Goal: Transaction & Acquisition: Purchase product/service

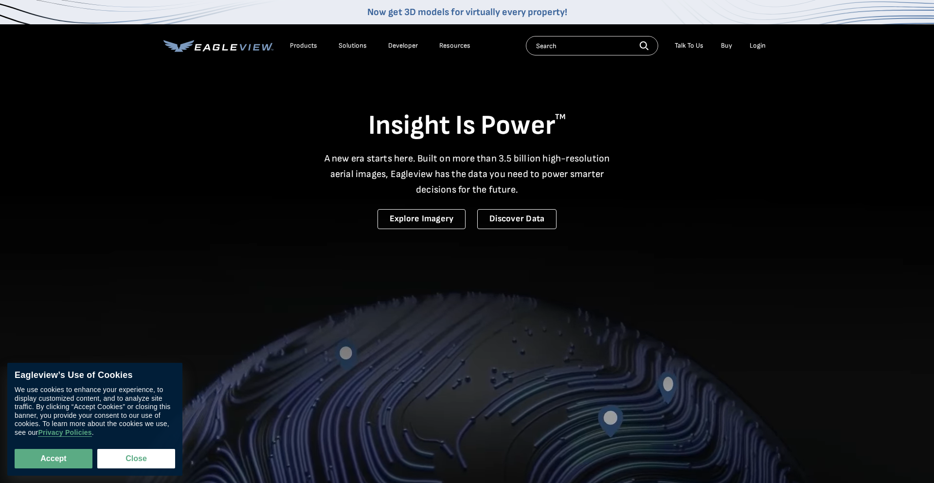
click at [760, 46] on div "Login" at bounding box center [757, 45] width 16 height 9
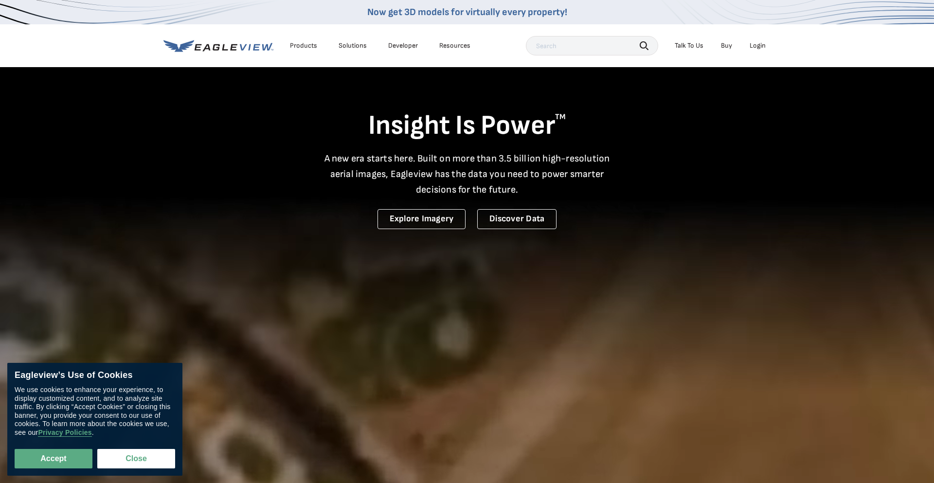
click at [303, 45] on div "Products" at bounding box center [303, 45] width 27 height 9
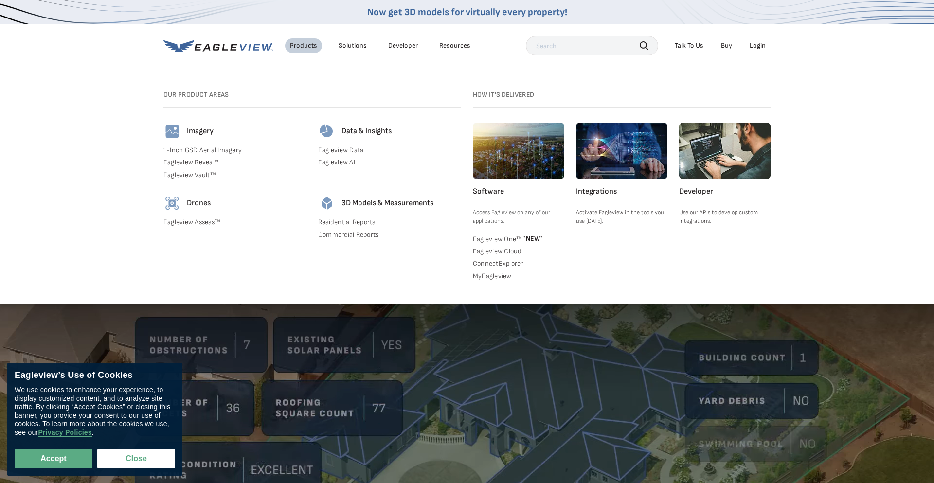
click at [224, 46] on icon at bounding box center [218, 46] width 110 height 12
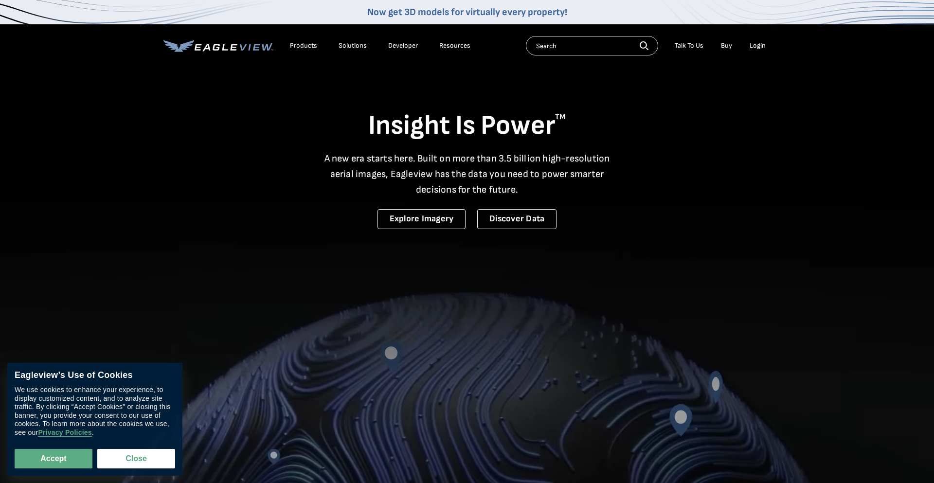
click at [308, 48] on div "Products" at bounding box center [303, 45] width 27 height 9
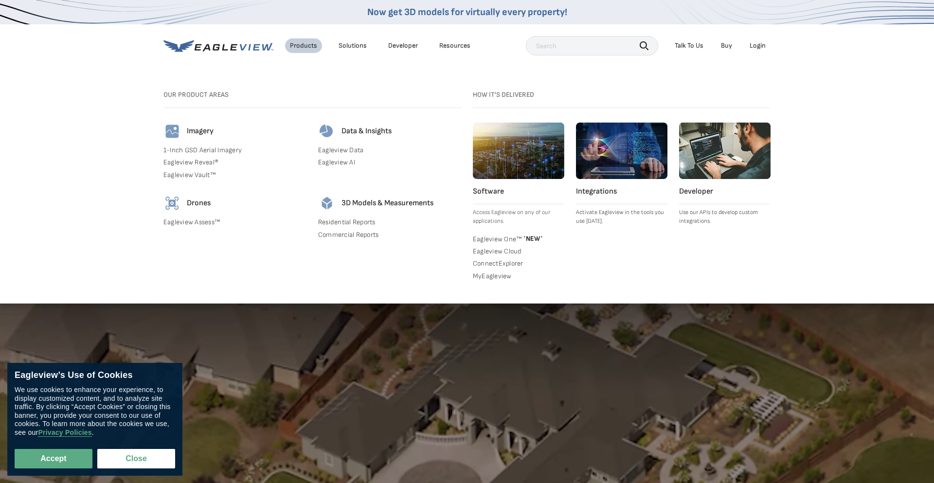
click at [350, 224] on link "Residential Reports" at bounding box center [389, 222] width 143 height 9
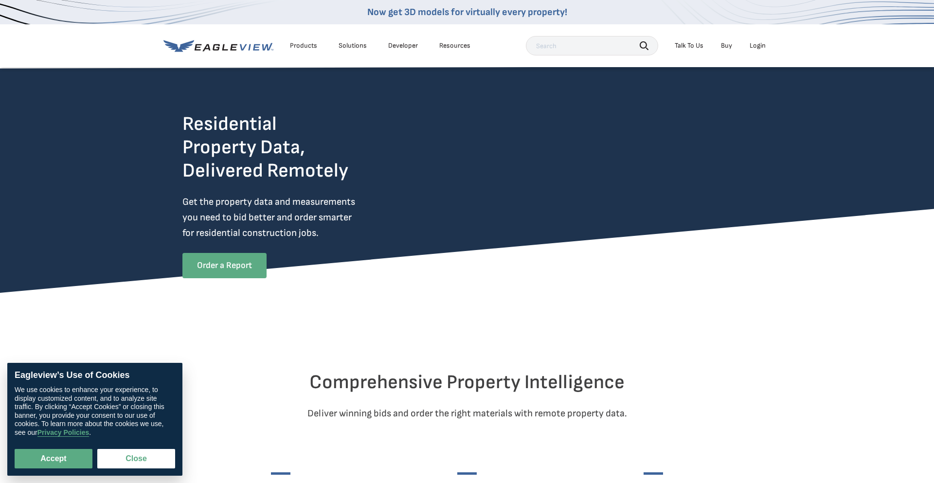
click at [236, 263] on link "Order a Report" at bounding box center [224, 265] width 84 height 25
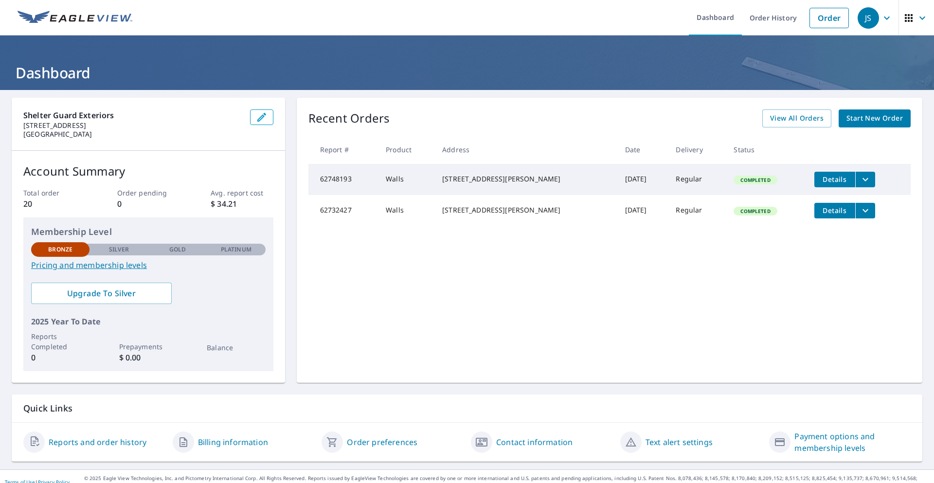
click at [868, 118] on span "Start New Order" at bounding box center [874, 118] width 56 height 12
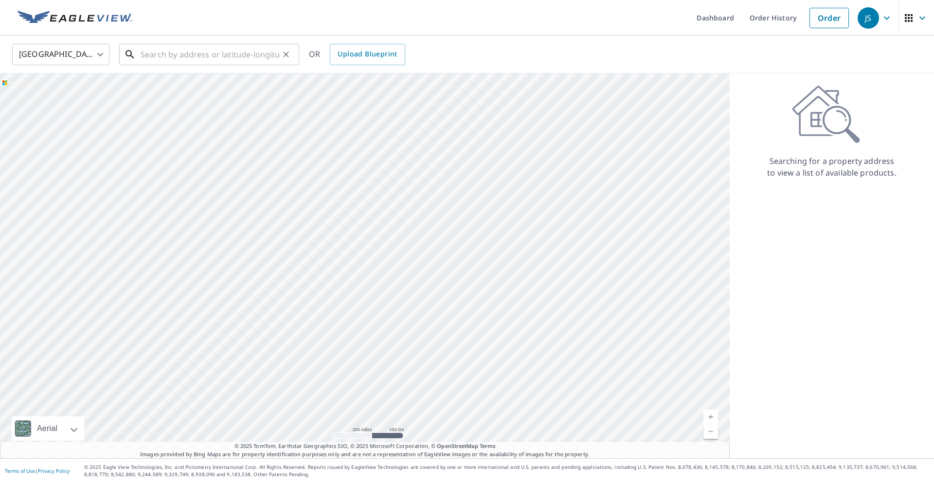
click at [247, 54] on input "text" at bounding box center [210, 54] width 139 height 27
paste input "11160 Brook Hollow Trail Alpharetta, GA 30022"
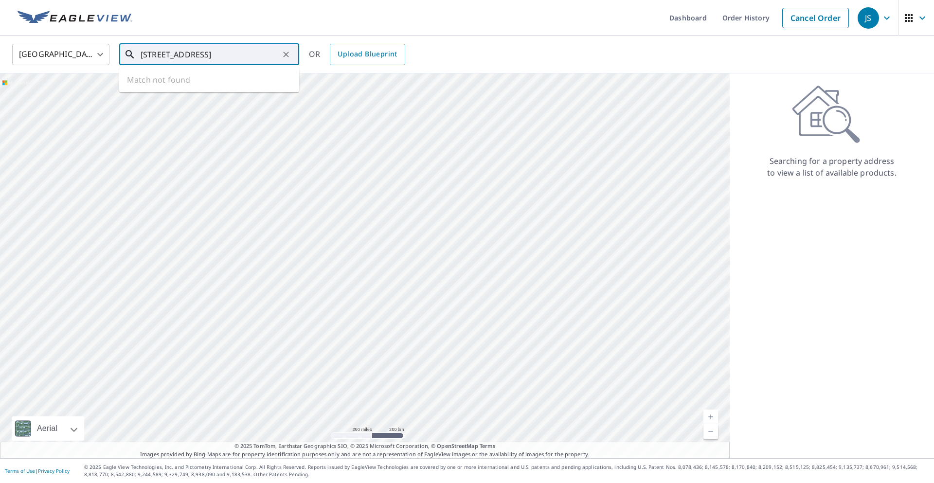
scroll to position [0, 36]
type input "11160 Brook Hollow Trail Alpharetta, GA 30022"
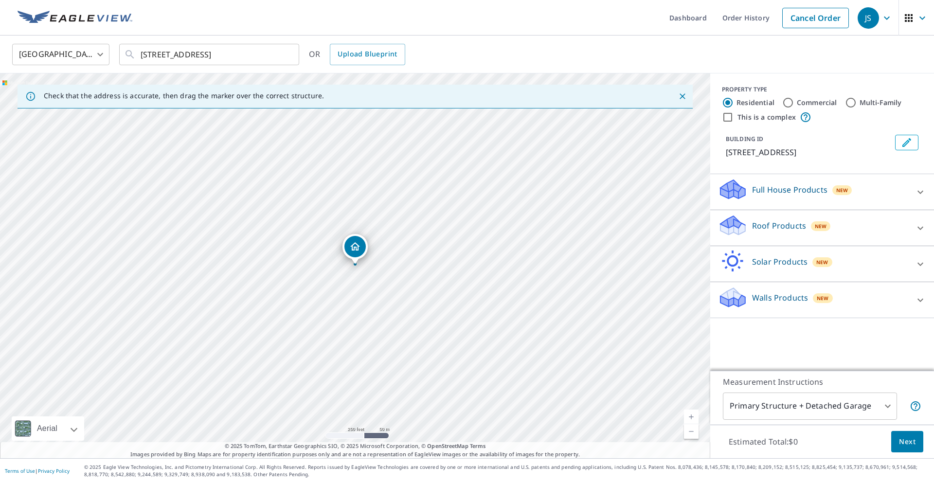
click at [791, 303] on p "Walls Products" at bounding box center [780, 298] width 56 height 12
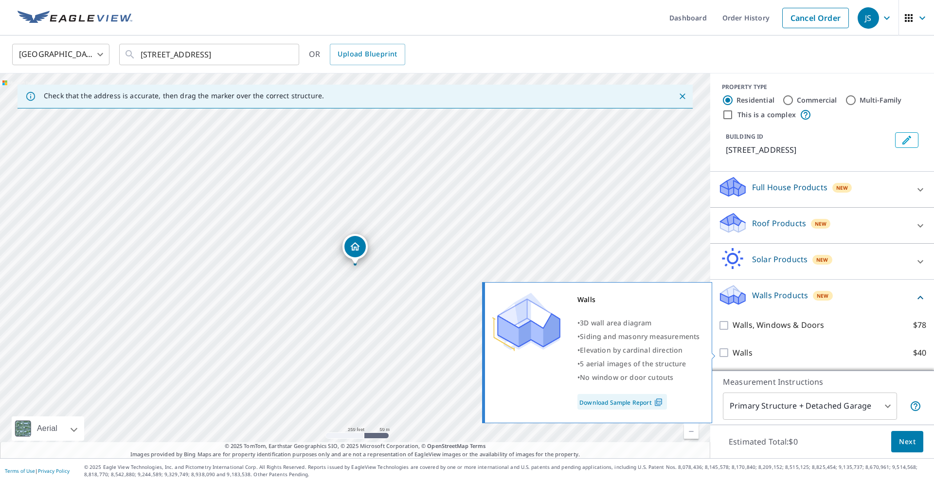
click at [641, 402] on link "Download Sample Report" at bounding box center [621, 402] width 89 height 16
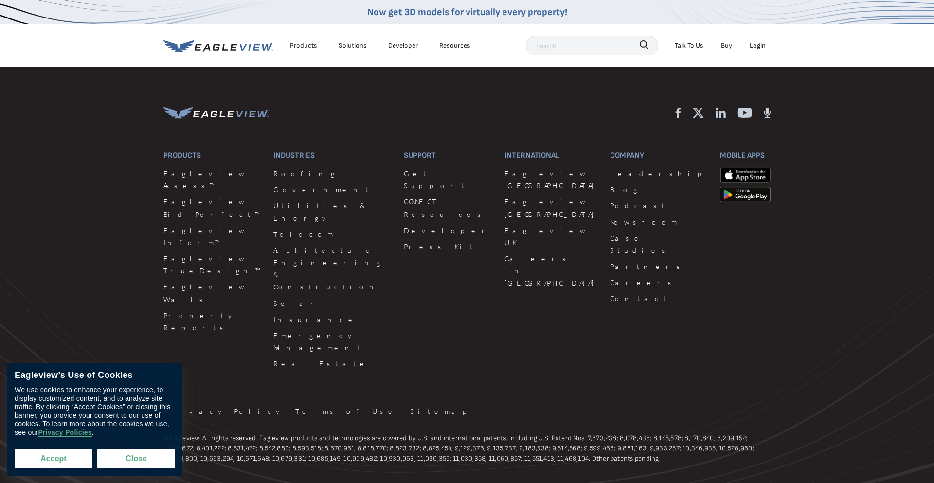
click at [76, 458] on button "Accept" at bounding box center [54, 458] width 78 height 19
checkbox input "true"
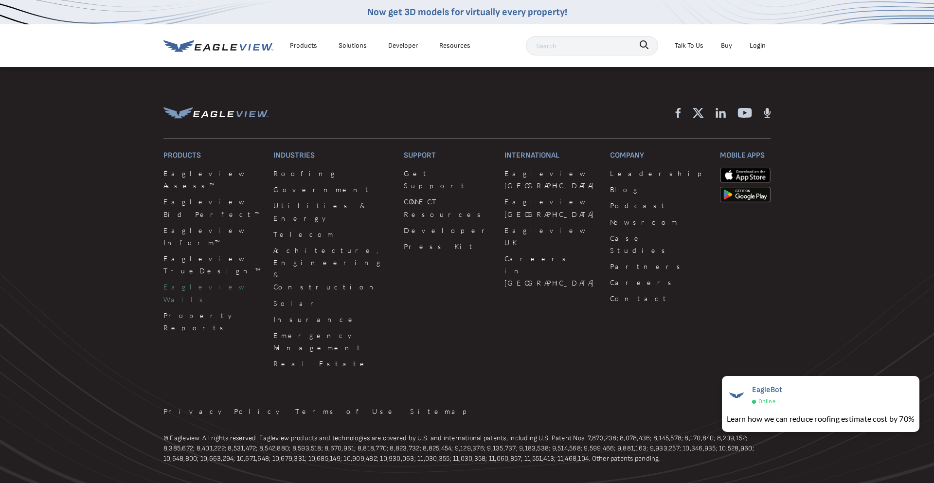
click at [196, 281] on link "Eagleview Walls" at bounding box center [212, 293] width 98 height 24
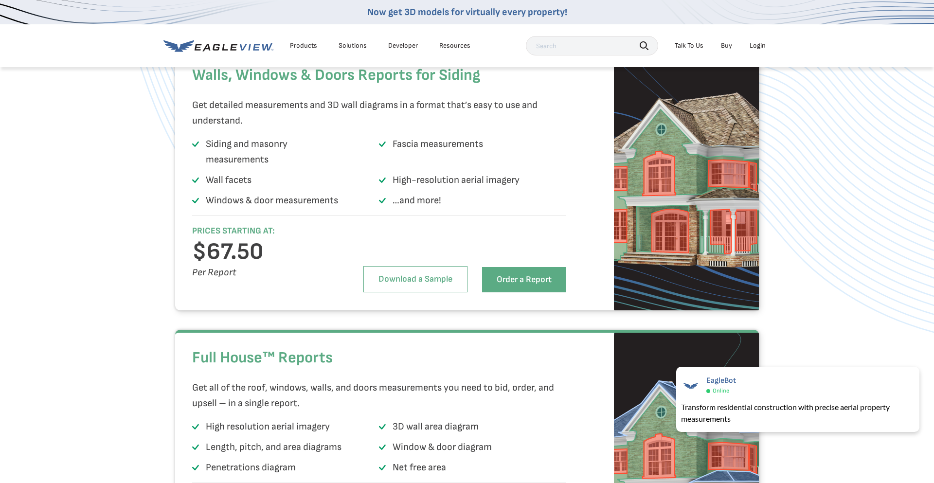
scroll to position [1647, 0]
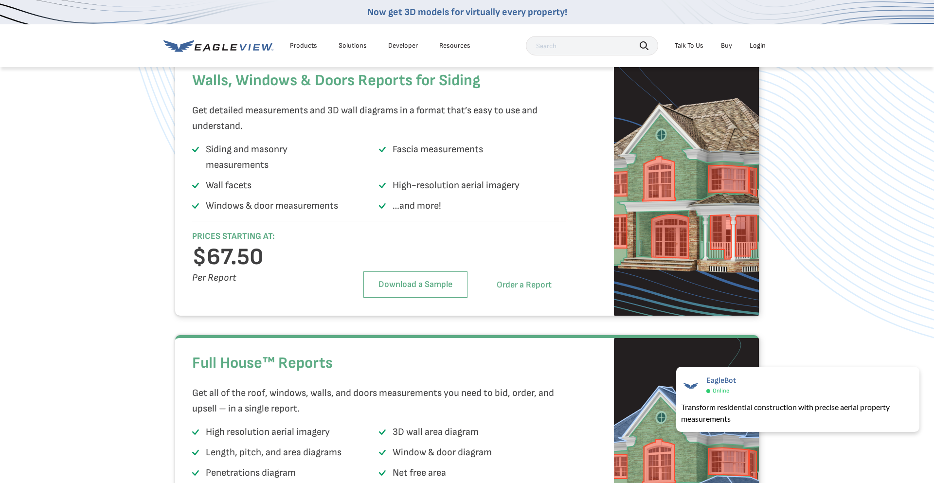
click at [515, 298] on link "Order a Report" at bounding box center [524, 284] width 84 height 25
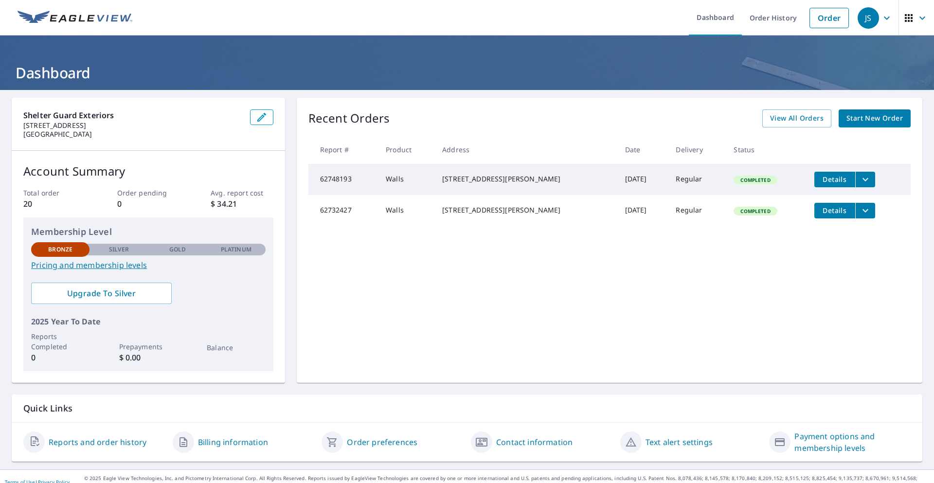
click at [825, 179] on span "Details" at bounding box center [834, 179] width 29 height 9
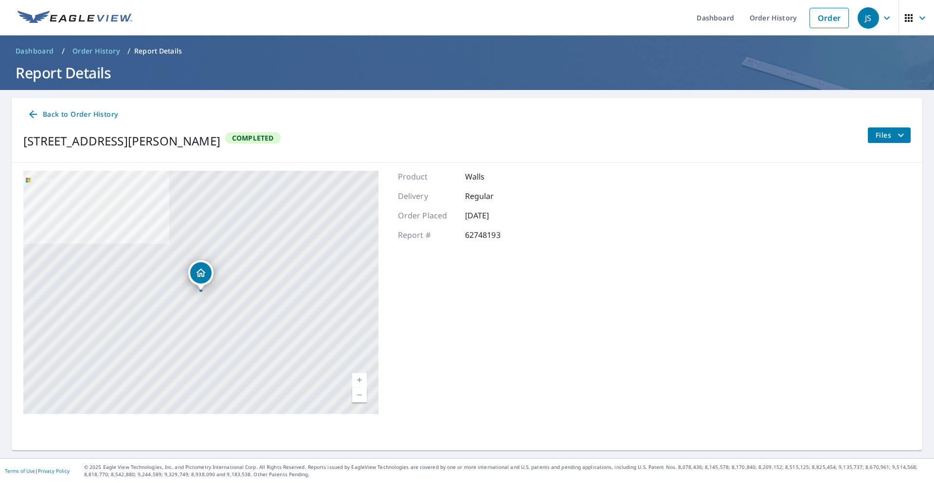
click at [873, 137] on button "Files" at bounding box center [888, 135] width 43 height 16
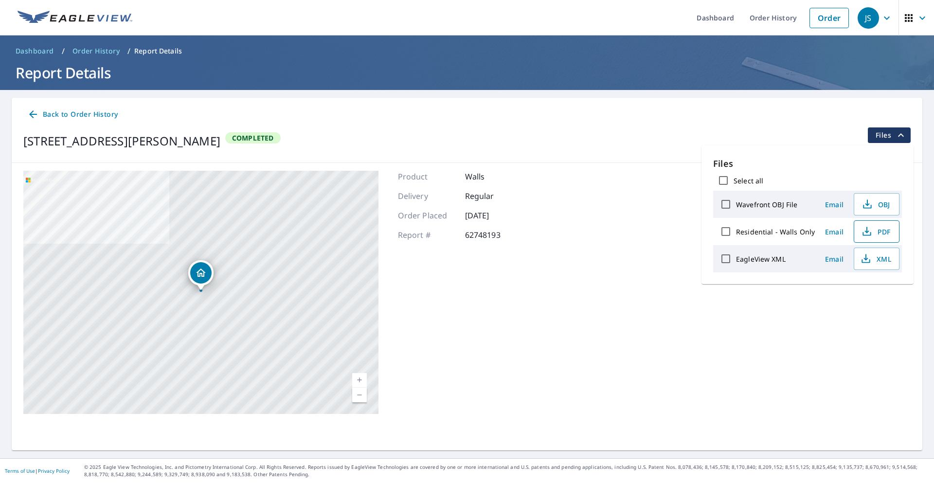
click at [877, 229] on span "PDF" at bounding box center [875, 232] width 31 height 12
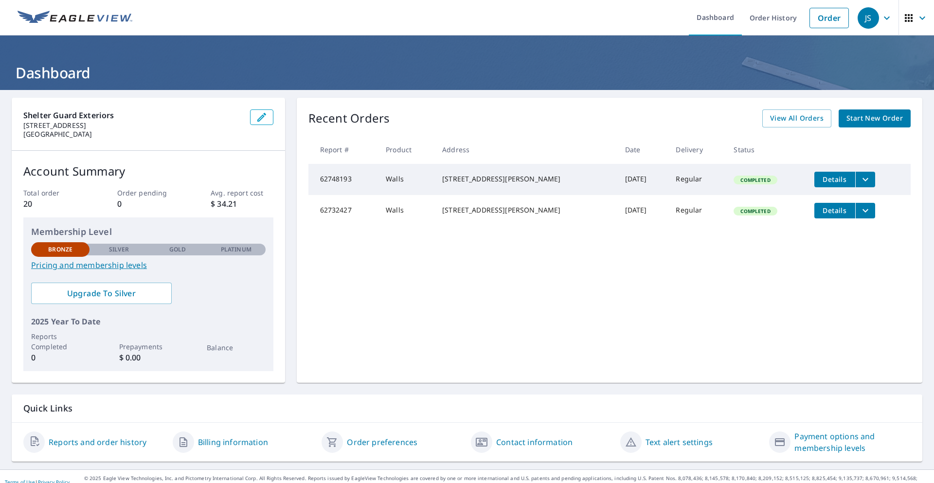
click at [507, 213] on div "[STREET_ADDRESS][PERSON_NAME]" at bounding box center [525, 210] width 167 height 10
click at [838, 215] on span "Details" at bounding box center [834, 210] width 29 height 9
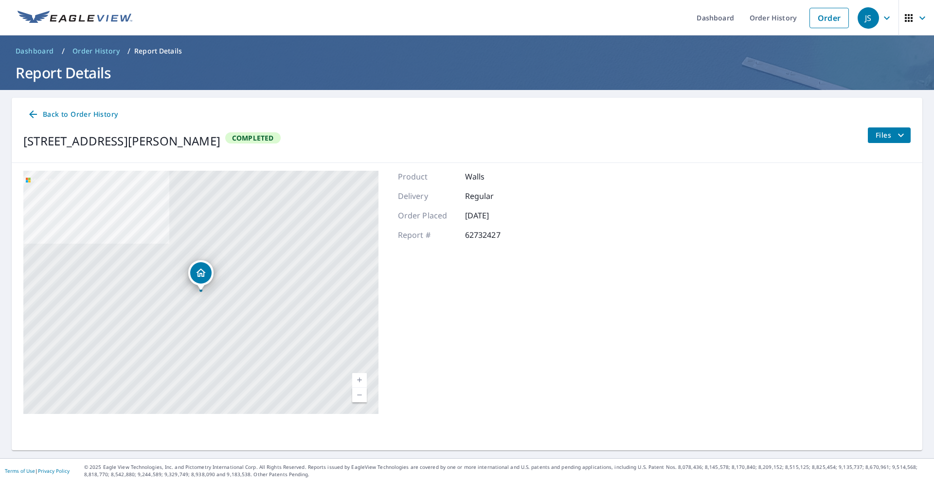
click at [34, 113] on icon at bounding box center [33, 114] width 12 height 12
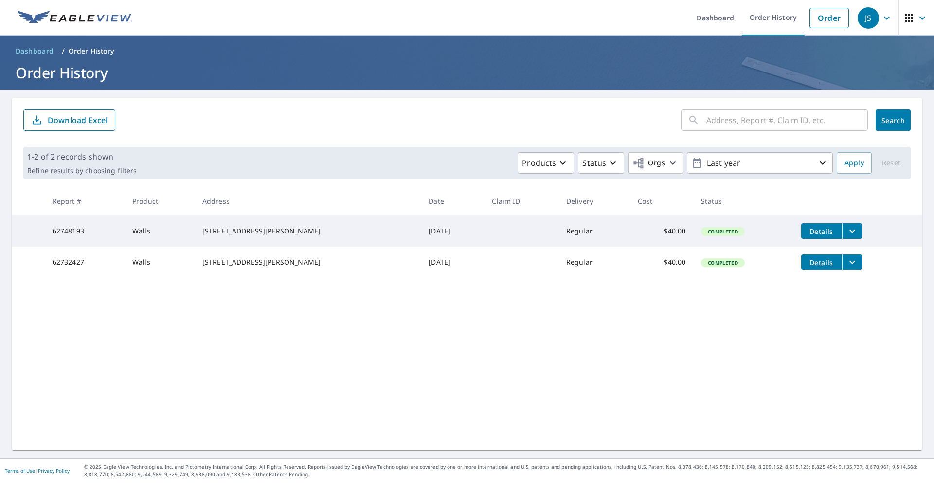
click at [850, 229] on icon "filesDropdownBtn-62748193" at bounding box center [852, 231] width 12 height 12
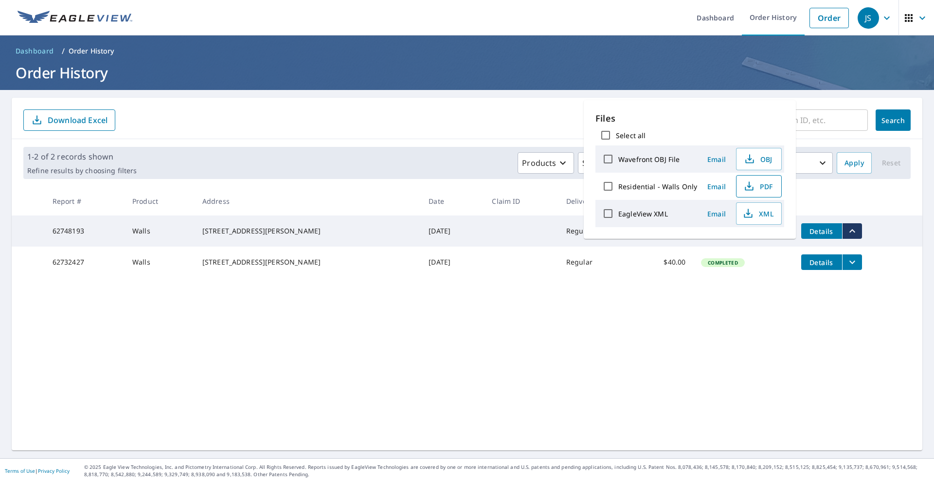
click at [761, 185] on span "PDF" at bounding box center [757, 186] width 31 height 12
click at [617, 340] on div "​ Search Download Excel 1-2 of 2 records shown Refine results by choosing filte…" at bounding box center [467, 274] width 910 height 353
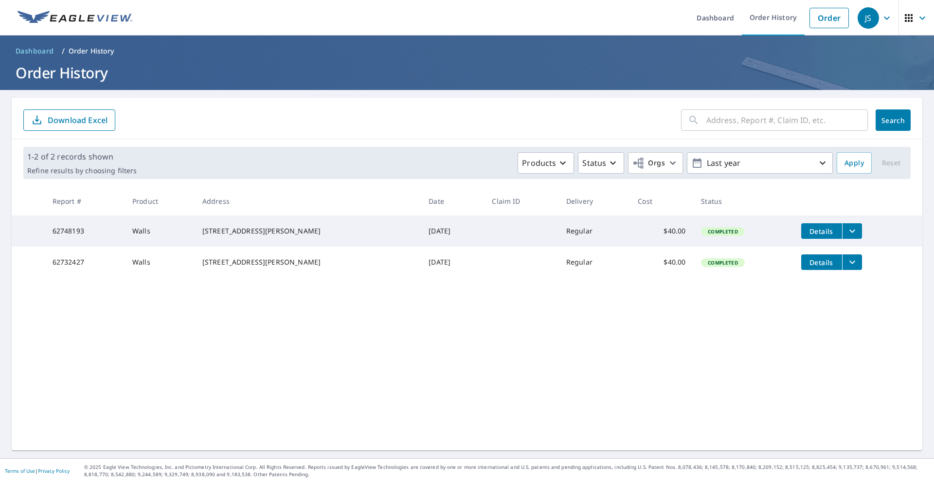
click at [807, 267] on span "Details" at bounding box center [821, 262] width 29 height 9
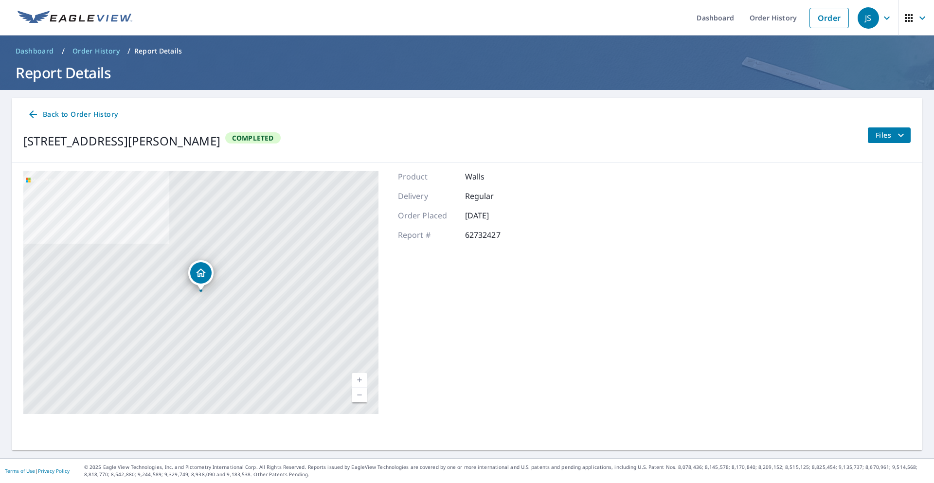
click at [881, 134] on span "Files" at bounding box center [890, 135] width 31 height 12
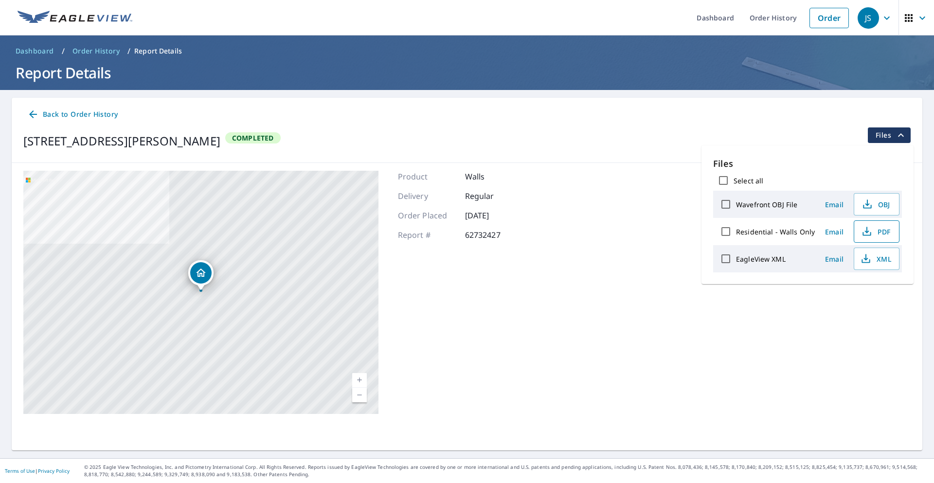
click at [870, 230] on span "PDF" at bounding box center [875, 232] width 31 height 12
click at [35, 49] on span "Dashboard" at bounding box center [35, 51] width 38 height 10
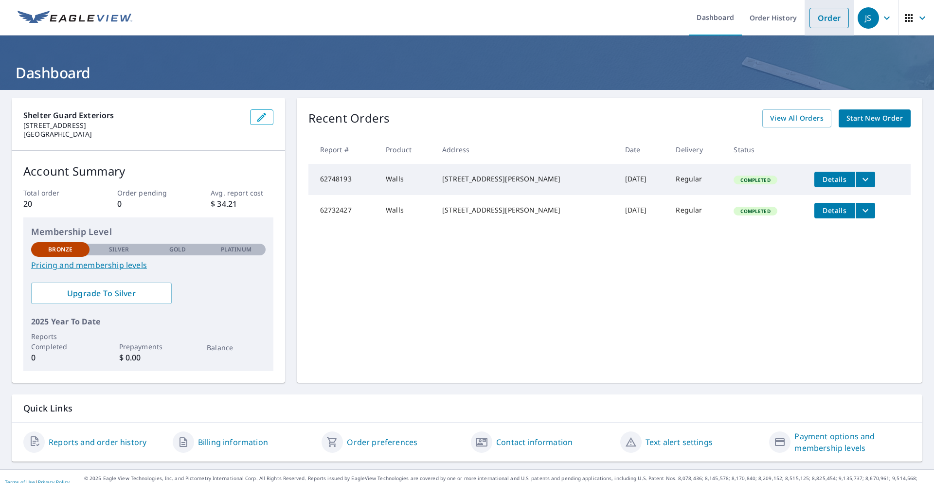
click at [832, 22] on link "Order" at bounding box center [828, 18] width 39 height 20
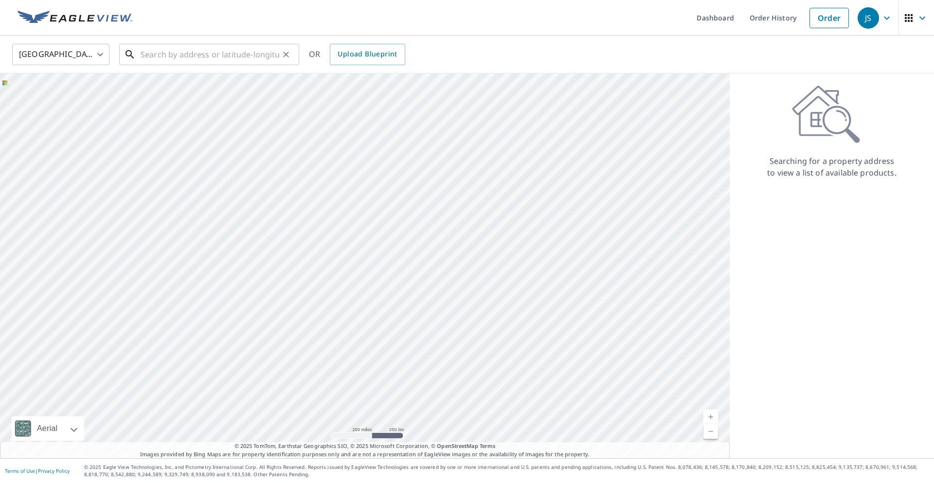
click at [240, 58] on input "text" at bounding box center [210, 54] width 139 height 27
paste input "[STREET_ADDRESS]"
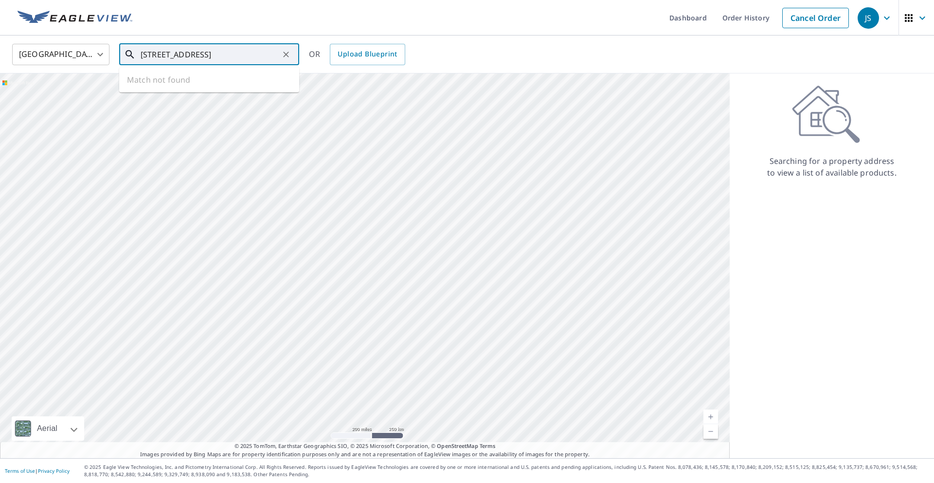
scroll to position [0, 36]
type input "[STREET_ADDRESS]"
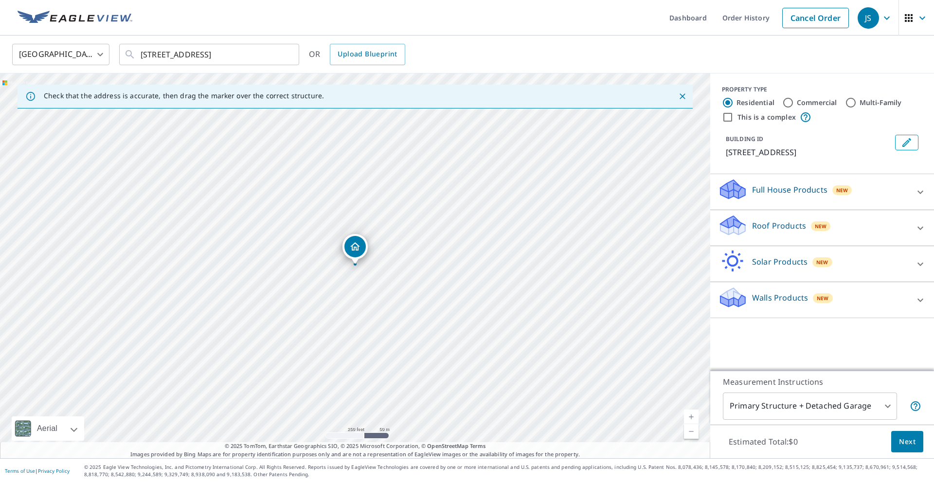
click at [909, 308] on div at bounding box center [920, 299] width 23 height 23
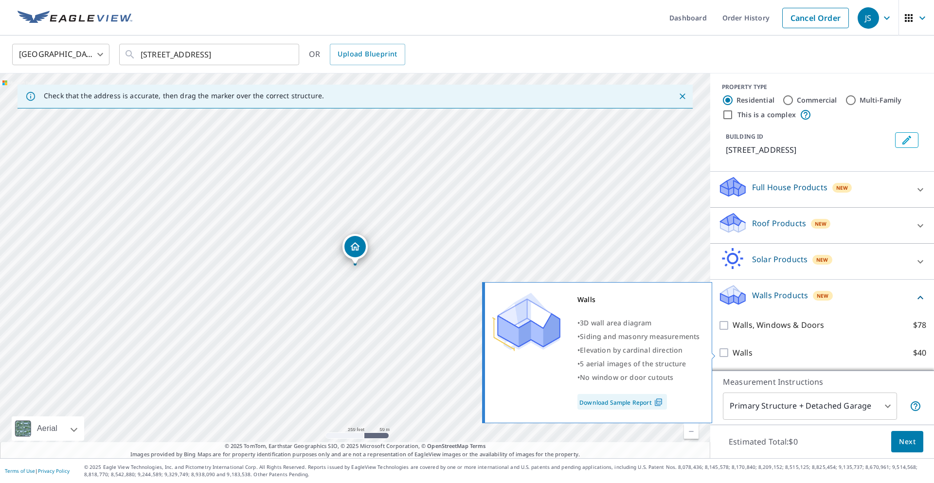
click at [724, 350] on input "Walls $40" at bounding box center [725, 353] width 15 height 12
checkbox input "true"
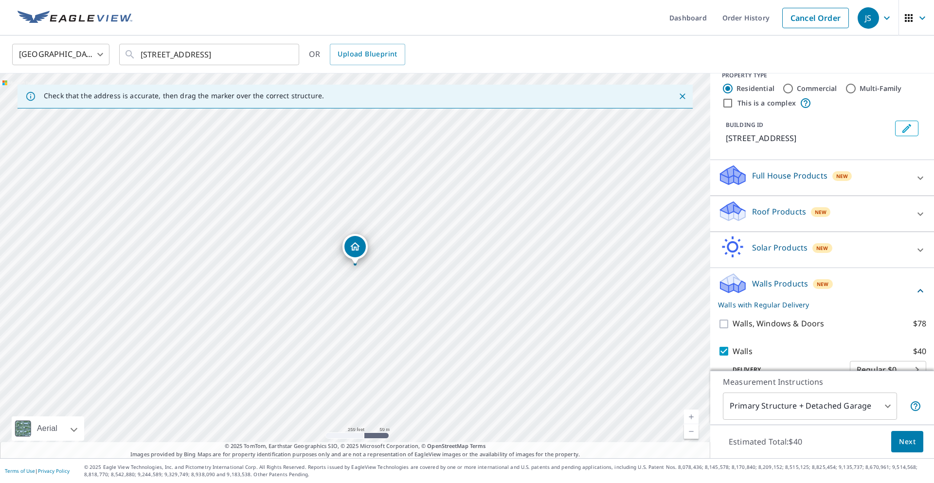
click at [906, 441] on span "Next" at bounding box center [907, 442] width 17 height 12
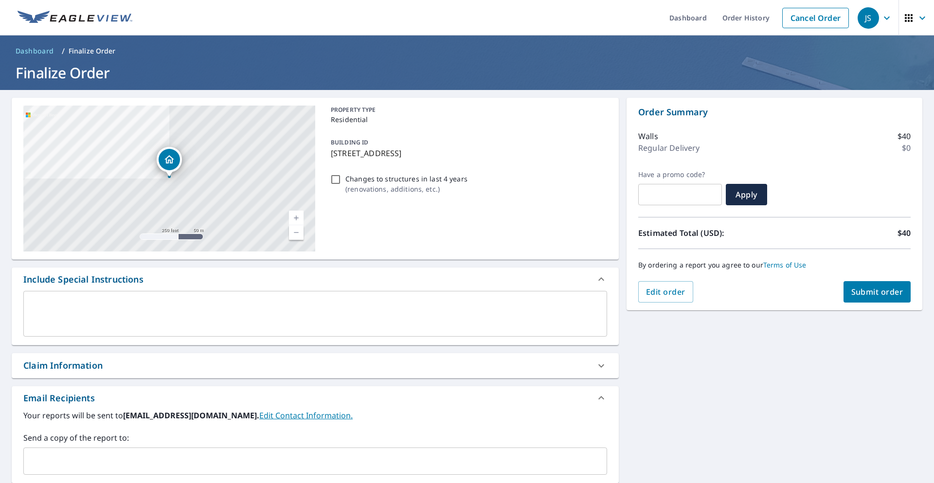
click at [888, 285] on button "Submit order" at bounding box center [877, 291] width 68 height 21
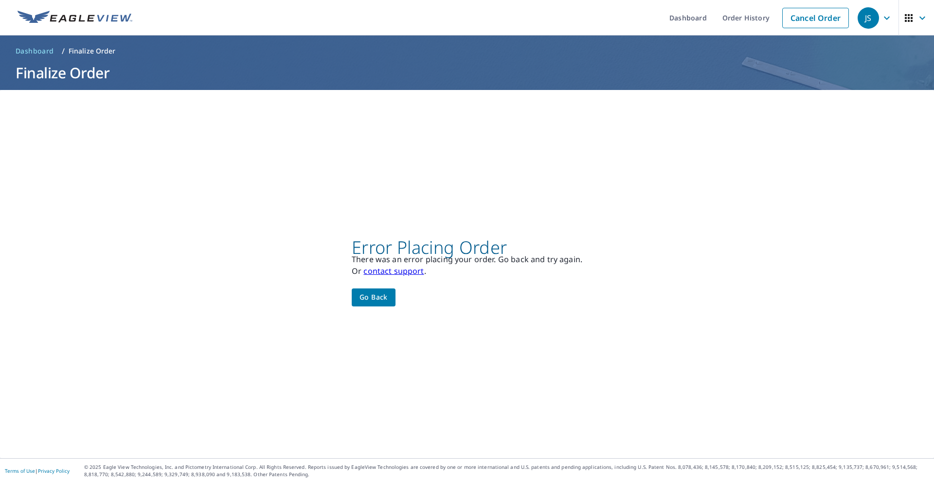
click at [369, 297] on span "Go back" at bounding box center [373, 297] width 28 height 12
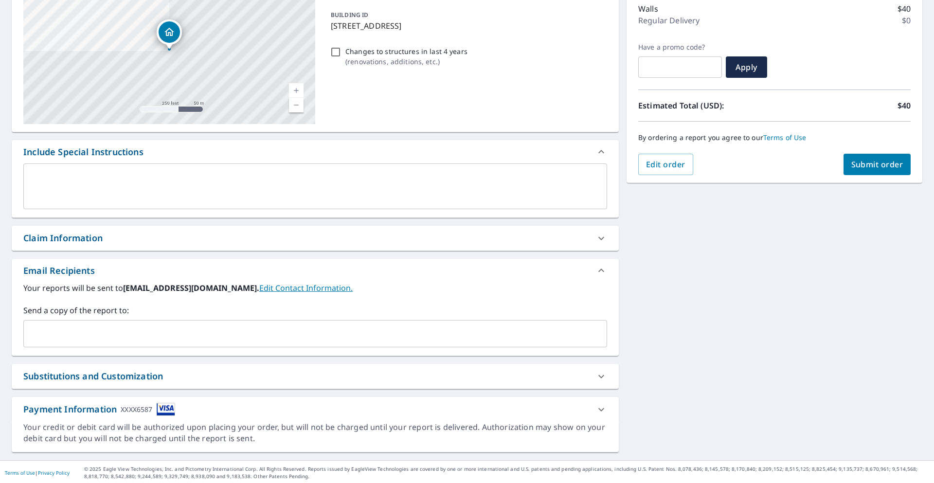
scroll to position [129, 0]
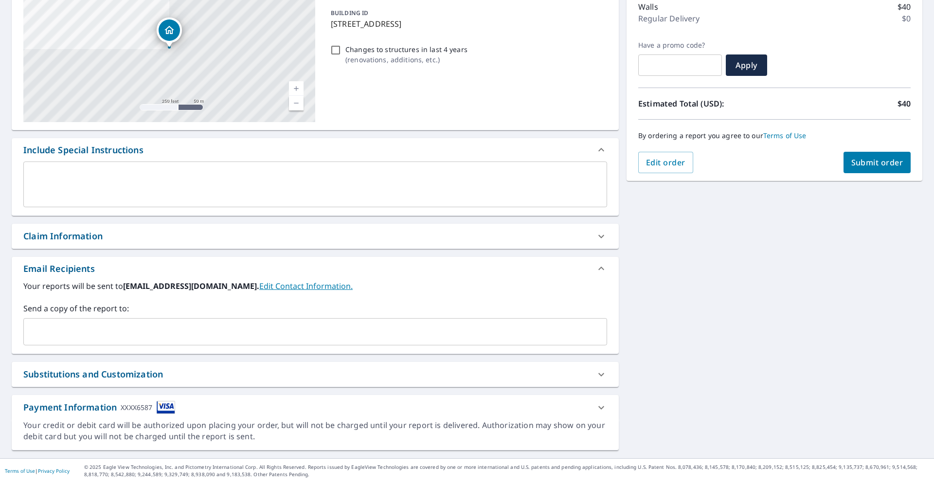
click at [142, 407] on div "XXXX6587" at bounding box center [137, 407] width 32 height 13
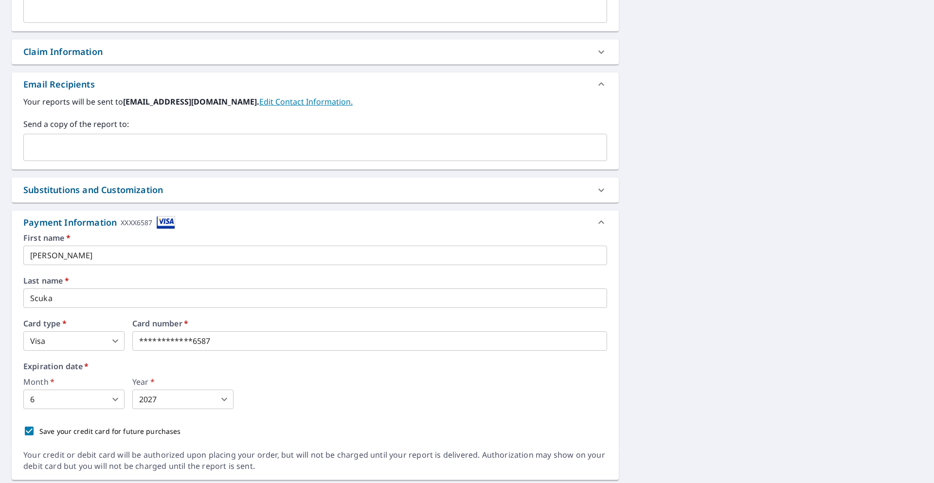
scroll to position [316, 0]
click at [221, 342] on div "Card number   *" at bounding box center [369, 333] width 475 height 31
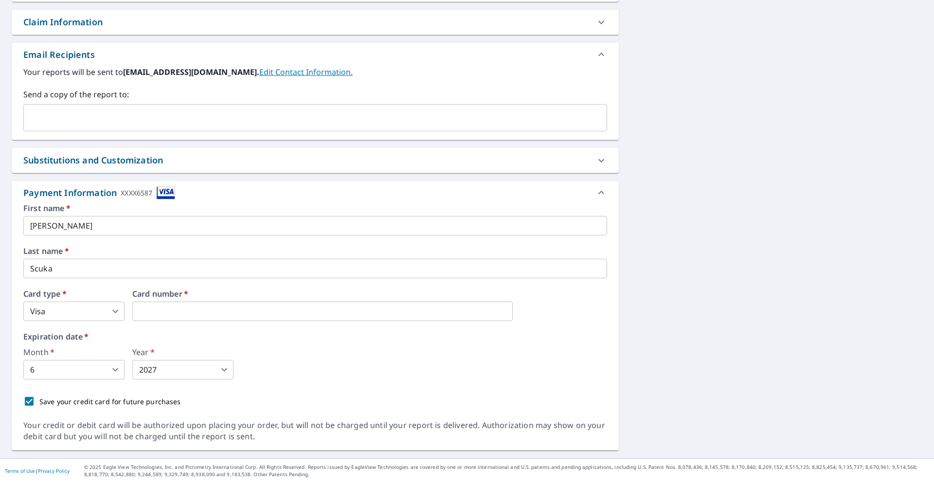
scroll to position [0, 0]
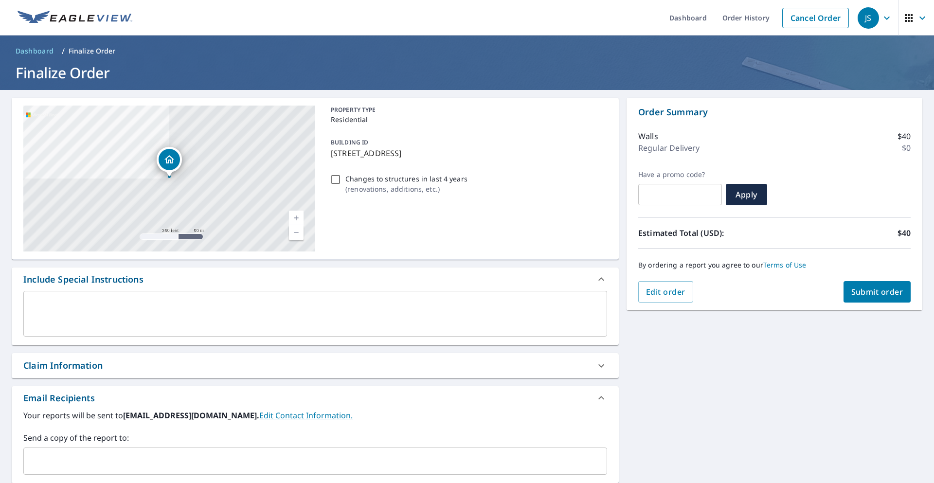
click at [883, 296] on span "Submit order" at bounding box center [877, 291] width 52 height 11
